Goal: Task Accomplishment & Management: Manage account settings

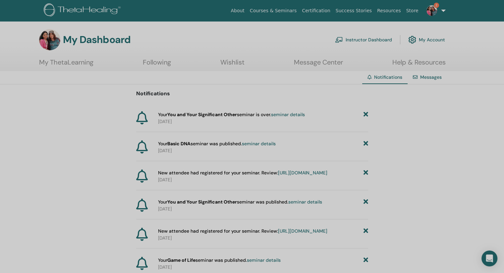
click at [293, 113] on link "seminar details" at bounding box center [288, 115] width 34 height 6
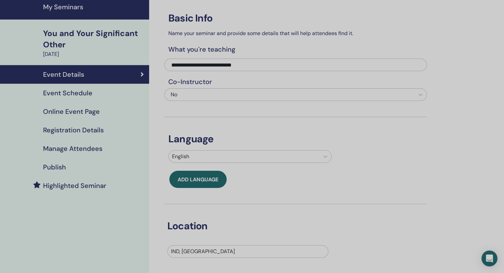
scroll to position [33, 0]
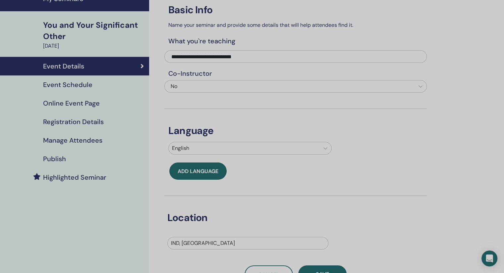
click at [72, 140] on h4 "Manage Attendees" at bounding box center [72, 141] width 59 height 8
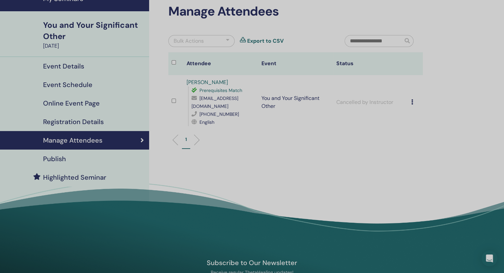
click at [415, 99] on div "Cancel Registration Do not auto-certify Mark as Paid Mark as Unpaid Mark as Abs…" at bounding box center [415, 102] width 8 height 8
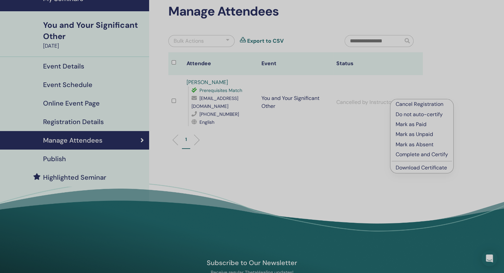
click at [419, 169] on link "Download Certificate" at bounding box center [421, 167] width 51 height 7
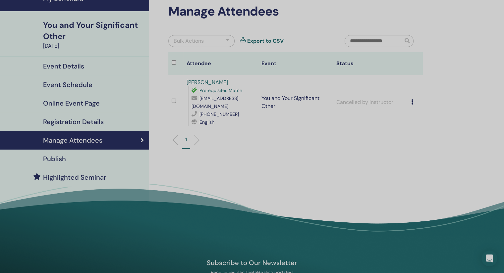
click at [94, 23] on div "You and Your Significant Other" at bounding box center [94, 31] width 102 height 23
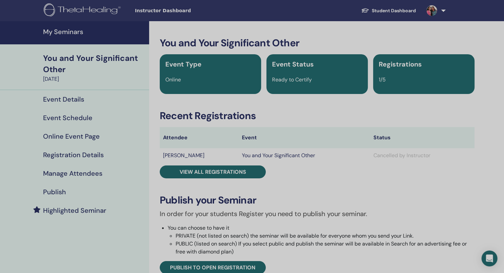
click at [81, 31] on h4 "My Seminars" at bounding box center [94, 32] width 102 height 8
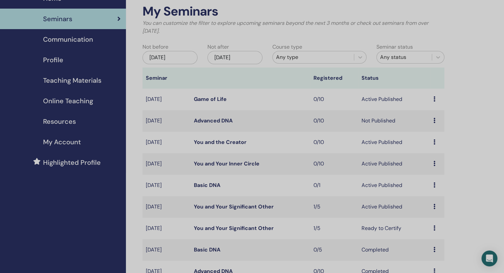
scroll to position [99, 0]
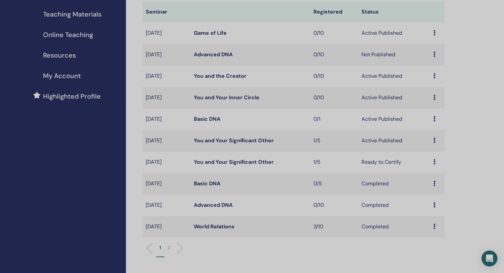
click at [384, 140] on td "Active Published" at bounding box center [394, 141] width 72 height 22
click at [251, 140] on link "You and Your Significant Other" at bounding box center [234, 140] width 80 height 7
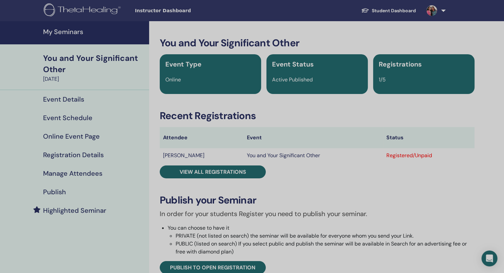
click at [89, 170] on h4 "Manage Attendees" at bounding box center [72, 174] width 59 height 8
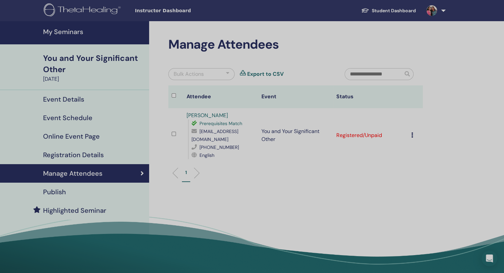
click at [412, 133] on icon at bounding box center [412, 135] width 2 height 5
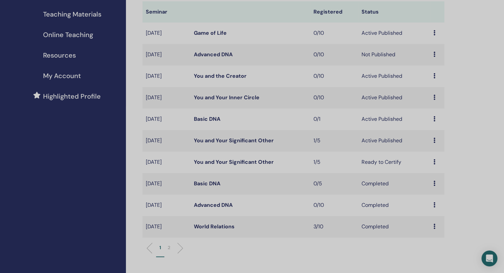
scroll to position [66, 0]
